Goal: Contribute content: Contribute content

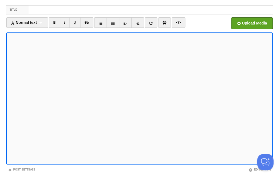
scroll to position [20, 0]
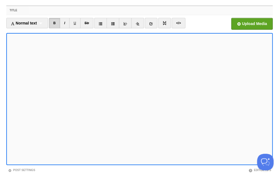
click at [135, 12] on input "Title" at bounding box center [151, 10] width 244 height 9
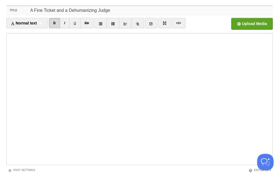
type input "A Fine Ticket and a Dehumanizing Judge"
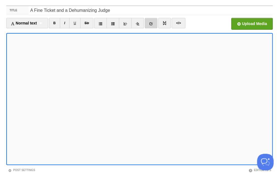
click at [152, 24] on icon at bounding box center [151, 24] width 4 height 4
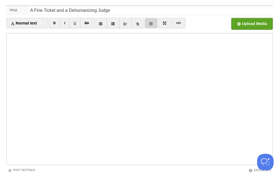
scroll to position [0, 0]
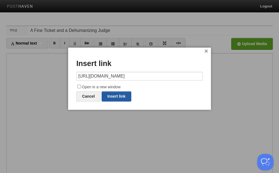
click at [117, 94] on link "Insert link" at bounding box center [117, 96] width 30 height 10
type input "https://"
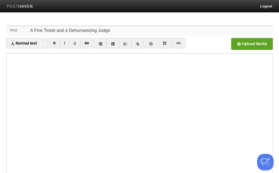
click at [63, 30] on input "A Fine Ticket and a Dehumanizing Judge" at bounding box center [151, 30] width 244 height 9
type input "A Fine Ticket, a Dehumanizing Judge and a Heartless System"
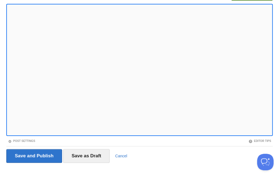
scroll to position [59, 0]
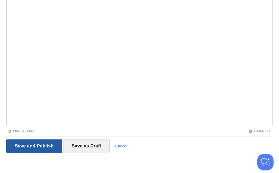
click at [32, 144] on input "Save and Publish" at bounding box center [34, 146] width 56 height 14
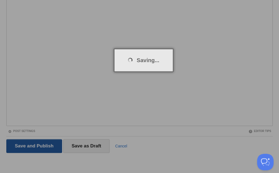
scroll to position [20, 0]
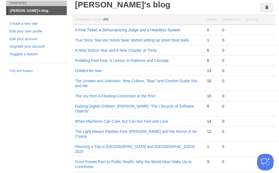
click at [133, 29] on link "A Fine Ticket, a Dehumanizing Judge and a Heartless System" at bounding box center [127, 30] width 105 height 4
